Goal: Task Accomplishment & Management: Use online tool/utility

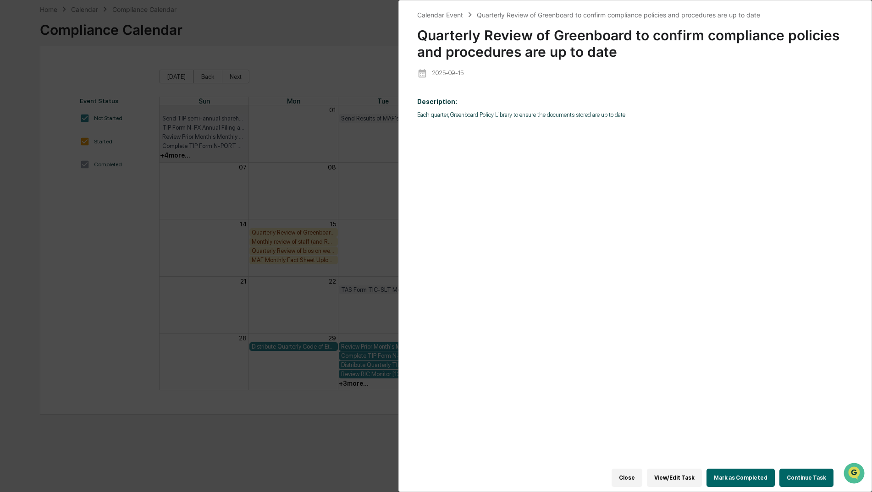
drag, startPoint x: 628, startPoint y: 474, endPoint x: 622, endPoint y: 460, distance: 15.0
click at [628, 474] on button "Close" at bounding box center [626, 478] width 31 height 18
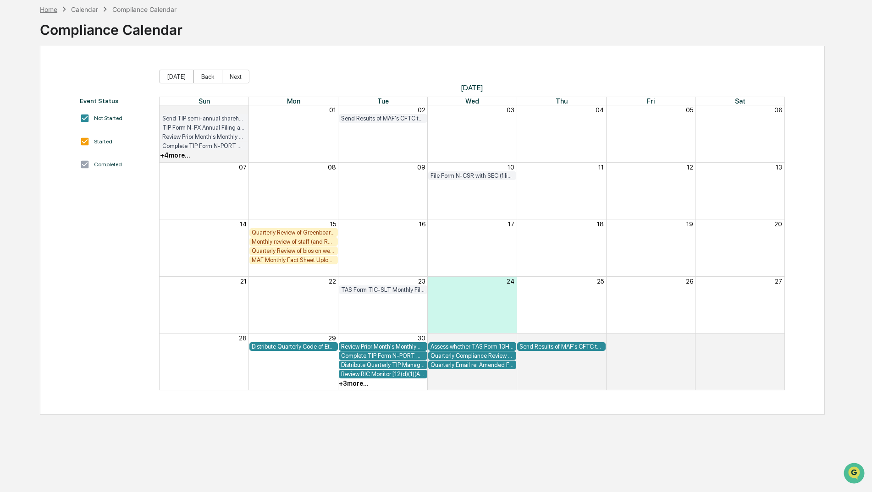
click at [54, 10] on div "Home" at bounding box center [48, 9] width 17 height 8
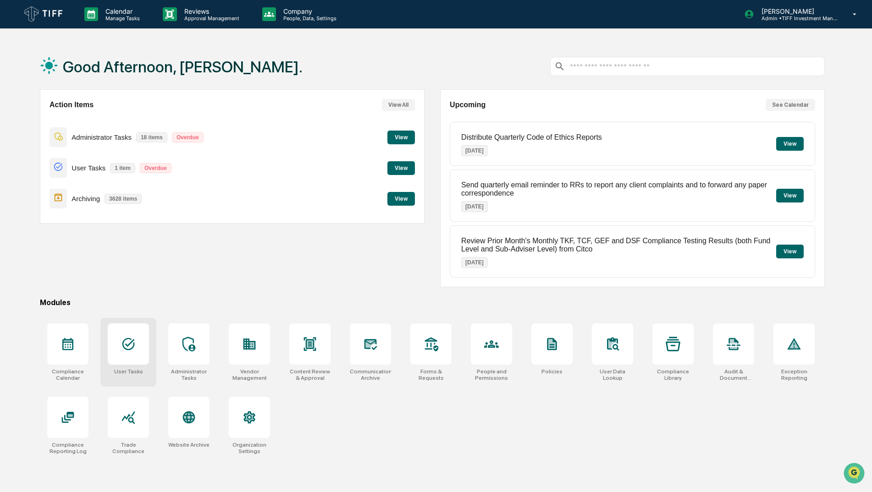
click at [142, 348] on div at bounding box center [128, 344] width 41 height 41
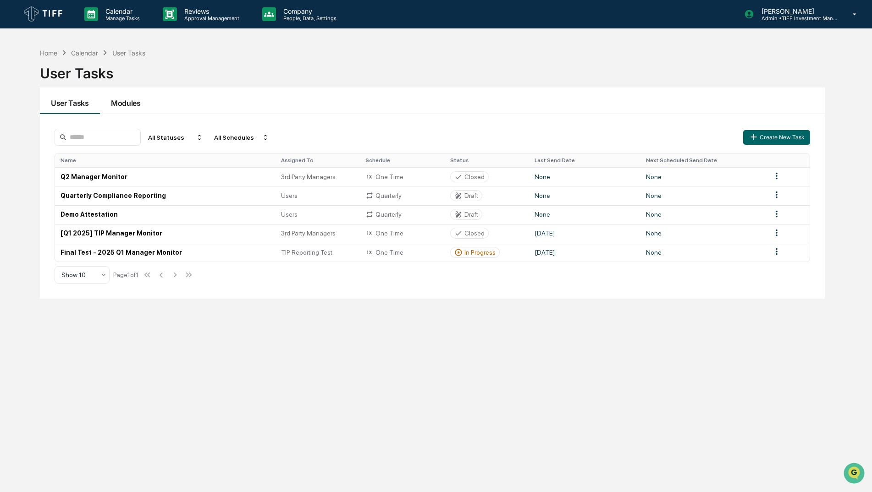
click at [126, 100] on button "Modules" at bounding box center [126, 101] width 52 height 27
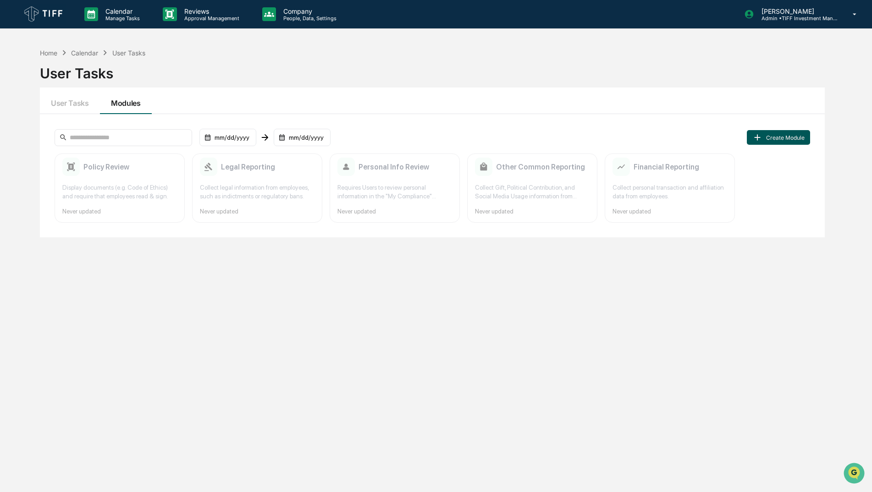
click at [769, 136] on button "Create Module" at bounding box center [777, 137] width 63 height 15
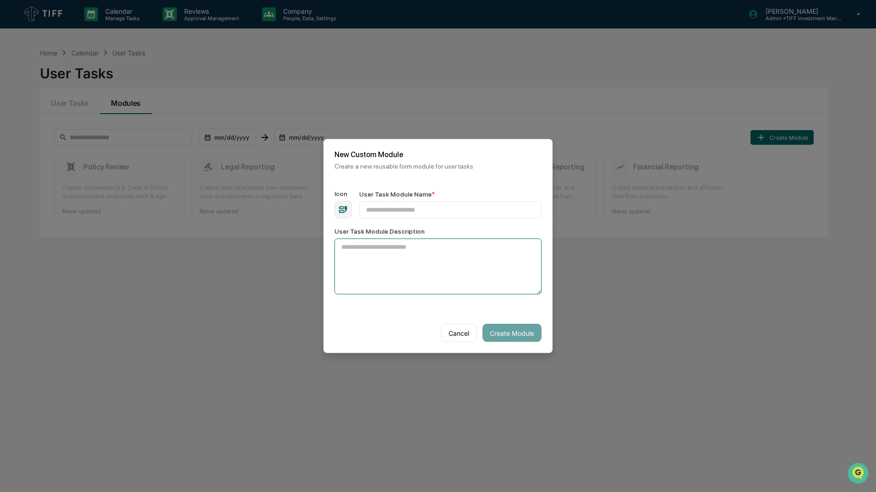
click at [445, 253] on textarea "User Task Module Description" at bounding box center [438, 267] width 207 height 56
click at [451, 328] on button "Cancel" at bounding box center [459, 333] width 36 height 18
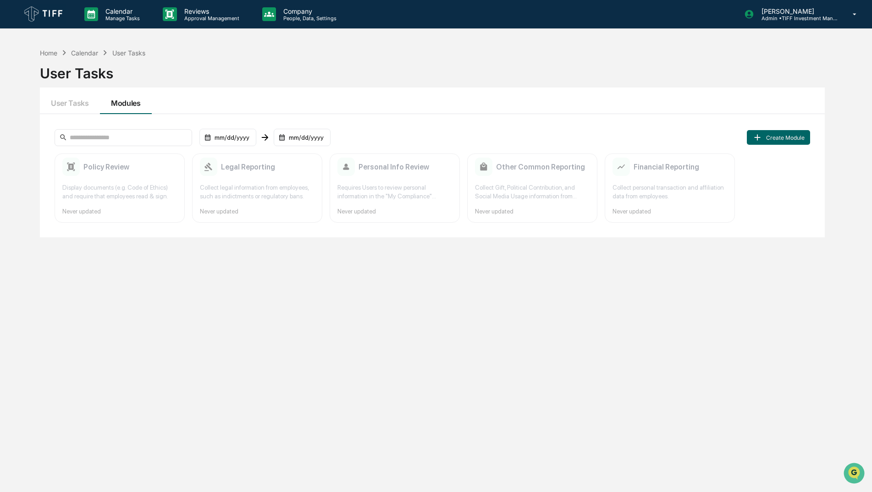
click at [449, 321] on div "Home Calendar User Tasks User Tasks User Tasks Modules mm/dd/yyyy mm/dd/yyyy Cr…" at bounding box center [432, 290] width 812 height 492
